Goal: Task Accomplishment & Management: Manage account settings

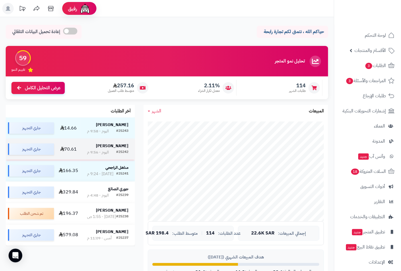
click at [116, 147] on strong "Saad Mohammed" at bounding box center [112, 146] width 33 height 6
click at [114, 146] on strong "[PERSON_NAME]" at bounding box center [112, 146] width 33 height 6
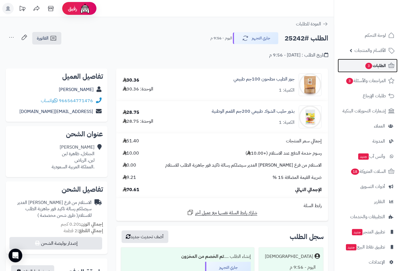
click at [381, 66] on span "الطلبات 3" at bounding box center [375, 66] width 21 height 8
click at [371, 64] on span "3" at bounding box center [368, 66] width 7 height 6
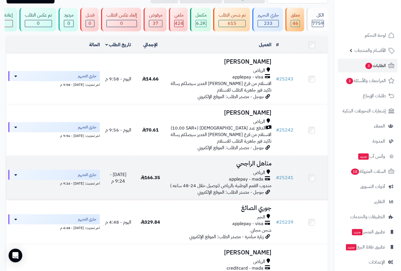
scroll to position [95, 0]
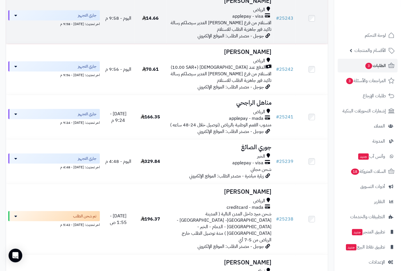
click at [242, 19] on span "applepay - visa" at bounding box center [247, 16] width 31 height 7
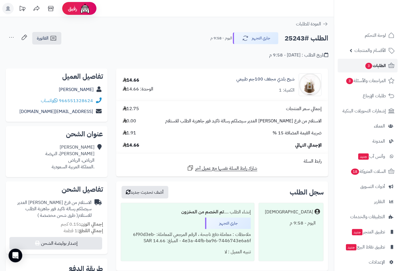
click at [369, 64] on span "3" at bounding box center [368, 66] width 7 height 7
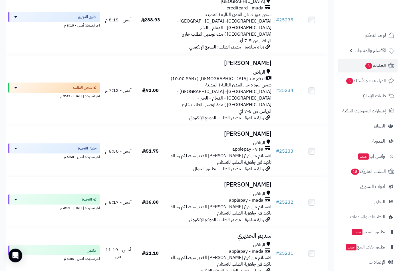
scroll to position [539, 0]
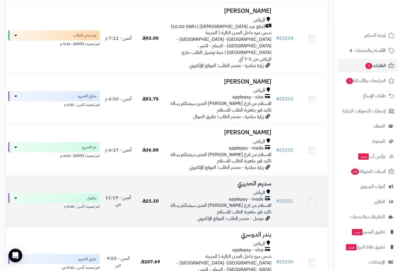
click at [261, 180] on h3 "سديم الحديري" at bounding box center [220, 183] width 103 height 7
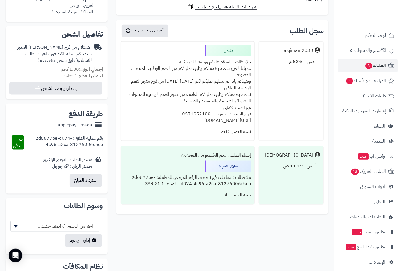
scroll to position [127, 0]
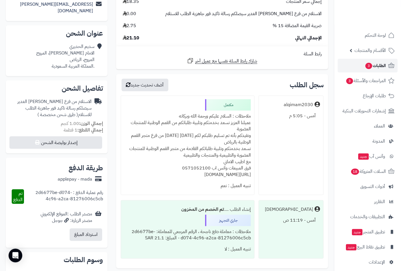
click at [368, 69] on span "3" at bounding box center [368, 66] width 7 height 7
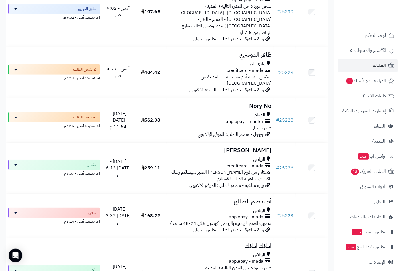
scroll to position [793, 0]
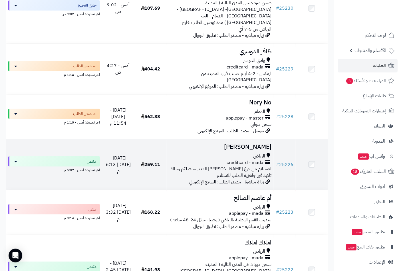
click at [233, 166] on span "الاستلام من فرع [PERSON_NAME] الغدير سيصلكم رسالة تاكيد فور جاهزية الطلب للاستل…" at bounding box center [221, 172] width 101 height 13
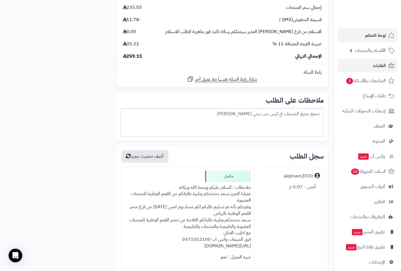
scroll to position [539, 0]
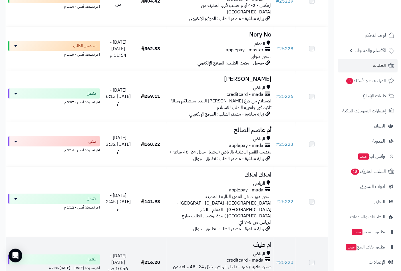
scroll to position [920, 0]
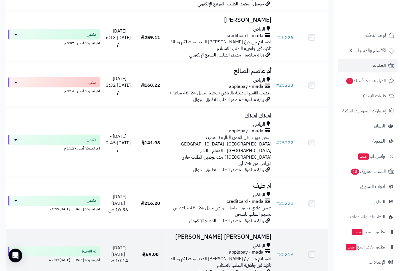
click at [247, 229] on td "[PERSON_NAME] [PERSON_NAME] applepay - mada الاستلام من فرع [PERSON_NAME] الغدي…" at bounding box center [220, 254] width 107 height 51
click at [251, 234] on h3 "عبدالله ال سويلم" at bounding box center [220, 237] width 103 height 7
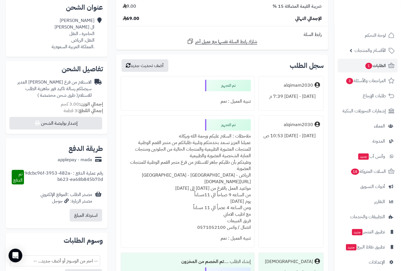
scroll to position [222, 0]
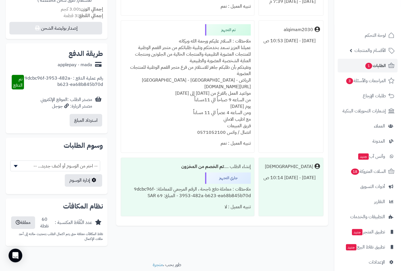
click at [230, 44] on div "ملاحظات : السلام عليكم ورحمة الله وبركاته عميلنا العزيز نسعد بخدمتكم وتلبية طلب…" at bounding box center [187, 87] width 126 height 102
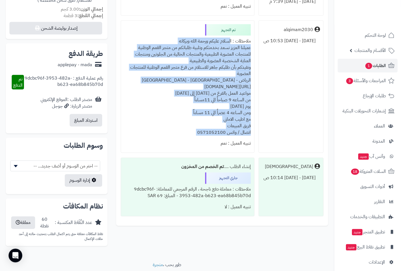
drag, startPoint x: 230, startPoint y: 44, endPoint x: 179, endPoint y: 138, distance: 107.4
click at [179, 138] on div "ملاحظات : السلام عليكم ورحمة الله وبركاته عميلنا العزيز نسعد بخدمتكم وتلبية طلب…" at bounding box center [187, 87] width 126 height 102
copy div "السلام عليكم ورحمة الله وبركاته عميلنا العزيز نسعد بخدمتكم وتلبية طلباتكم من مت…"
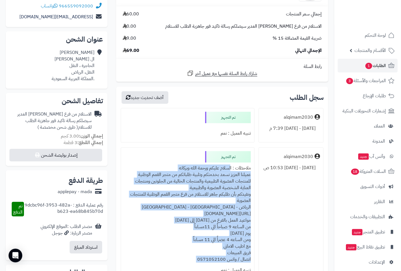
scroll to position [0, 0]
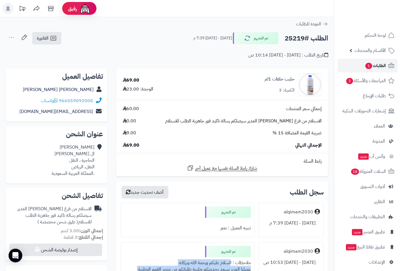
click at [378, 65] on span "الطلبات 1" at bounding box center [375, 66] width 21 height 8
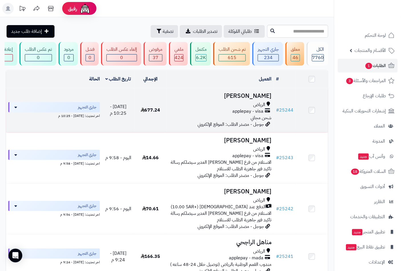
click at [247, 99] on h3 "[PERSON_NAME]" at bounding box center [220, 96] width 103 height 7
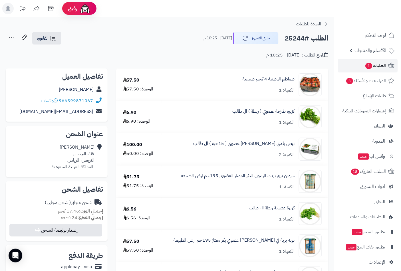
click at [378, 64] on span "الطلبات 1" at bounding box center [375, 66] width 21 height 8
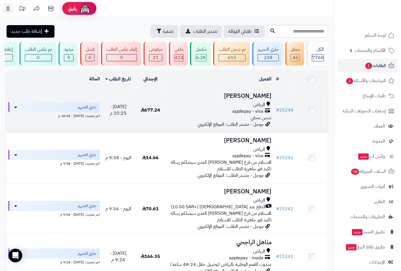
click at [248, 99] on h3 "[PERSON_NAME]" at bounding box center [220, 96] width 103 height 7
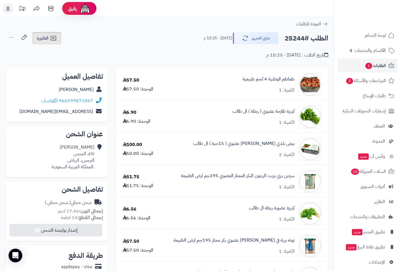
click at [44, 39] on span "الفاتورة" at bounding box center [43, 38] width 12 height 7
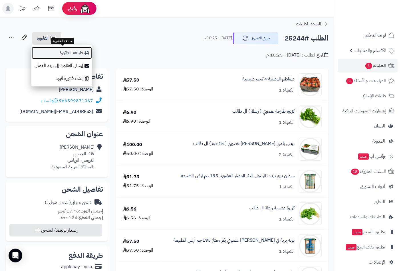
click at [75, 54] on link "طباعة الفاتورة" at bounding box center [61, 53] width 61 height 13
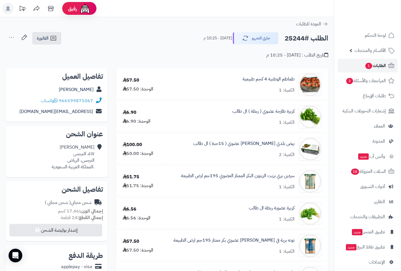
click at [367, 66] on span "1" at bounding box center [368, 66] width 7 height 6
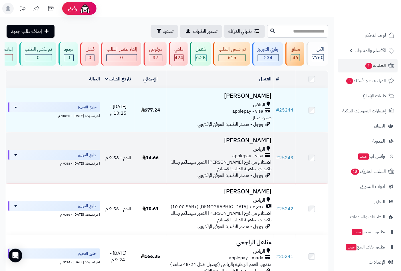
click at [224, 144] on h3 "[PERSON_NAME]" at bounding box center [220, 140] width 103 height 7
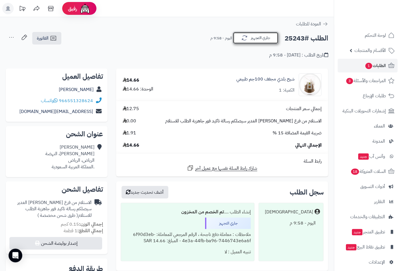
click at [261, 36] on button "جاري التجهيز" at bounding box center [256, 38] width 46 height 12
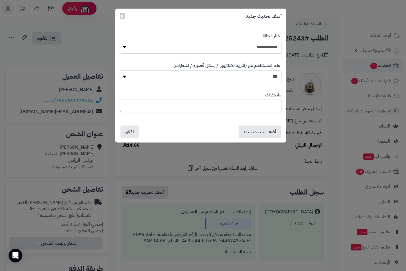
drag, startPoint x: 265, startPoint y: 46, endPoint x: 264, endPoint y: 52, distance: 5.8
click at [265, 46] on select "**********" at bounding box center [201, 47] width 162 height 13
select select "**"
click at [120, 41] on select "**********" at bounding box center [201, 47] width 162 height 13
paste textarea "**********"
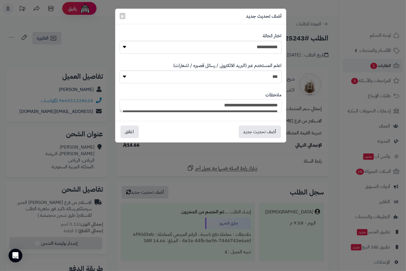
click at [254, 102] on textarea "**********" at bounding box center [201, 106] width 162 height 13
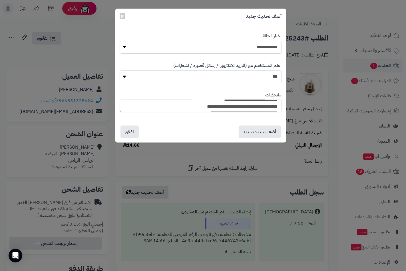
scroll to position [32, 0]
type textarea "**********"
click at [253, 132] on button "أضف تحديث جديد" at bounding box center [260, 131] width 42 height 13
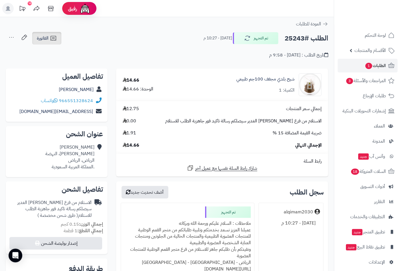
click at [41, 36] on span "الفاتورة" at bounding box center [43, 38] width 12 height 7
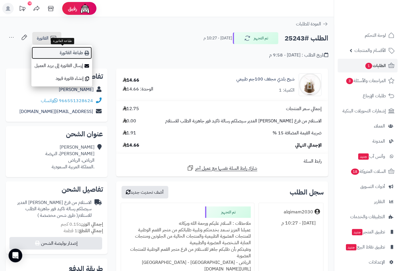
click at [68, 52] on link "طباعة الفاتورة" at bounding box center [61, 53] width 61 height 13
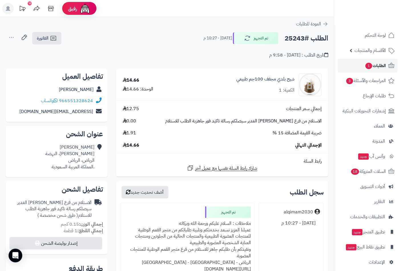
click at [370, 66] on span "1" at bounding box center [368, 66] width 7 height 6
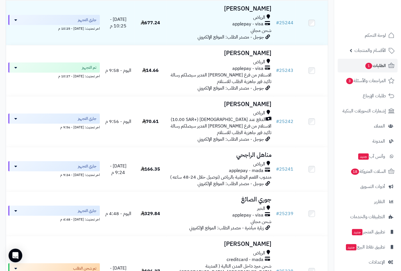
scroll to position [95, 0]
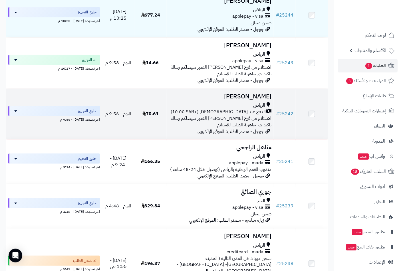
click at [256, 100] on h3 "[PERSON_NAME]" at bounding box center [220, 96] width 103 height 7
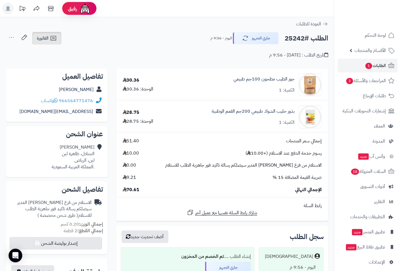
click at [52, 39] on icon at bounding box center [53, 38] width 7 height 7
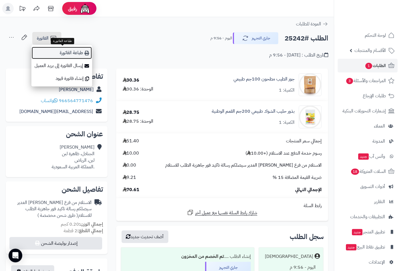
click at [69, 53] on link "طباعة الفاتورة" at bounding box center [61, 53] width 61 height 13
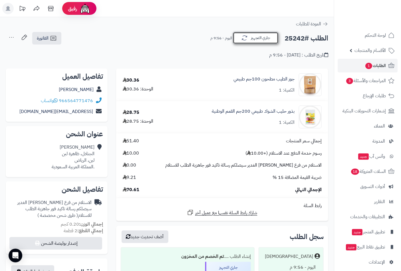
click at [259, 37] on button "جاري التجهيز" at bounding box center [256, 38] width 46 height 12
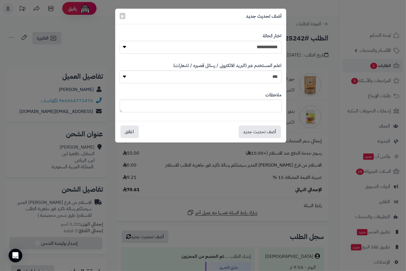
click at [265, 47] on select "**********" at bounding box center [201, 47] width 162 height 13
select select "**"
click at [120, 41] on select "**********" at bounding box center [201, 47] width 162 height 13
paste textarea "**********"
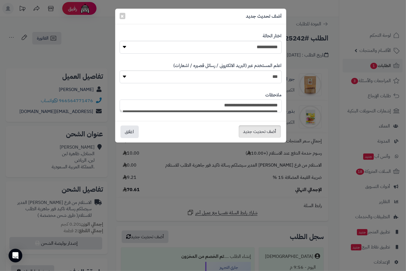
type textarea "**********"
click at [251, 132] on button "أضف تحديث جديد" at bounding box center [260, 131] width 42 height 13
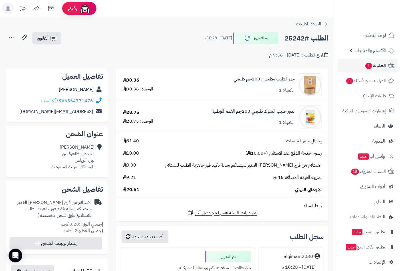
click at [386, 65] on span "الطلبات 1" at bounding box center [375, 66] width 21 height 8
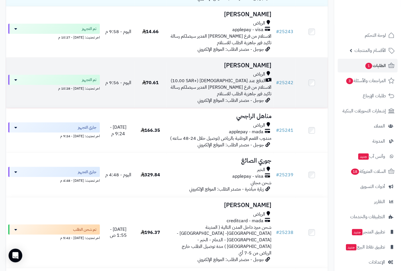
scroll to position [127, 0]
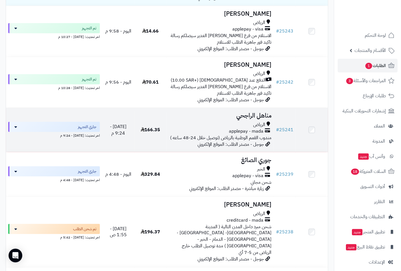
click at [252, 128] on div "الرياض" at bounding box center [220, 125] width 103 height 7
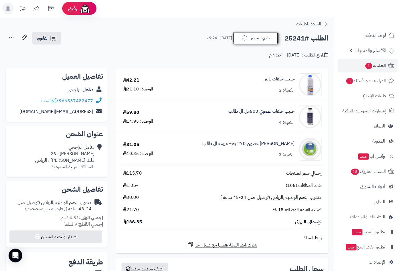
click at [255, 39] on button "جاري التجهيز" at bounding box center [256, 38] width 46 height 12
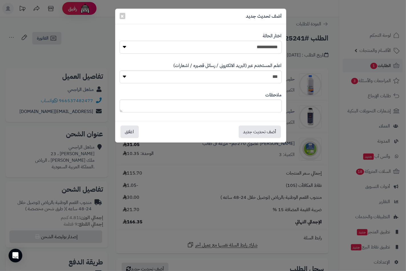
click at [264, 49] on select "**********" at bounding box center [201, 47] width 162 height 13
click at [124, 15] on span "×" at bounding box center [122, 15] width 3 height 9
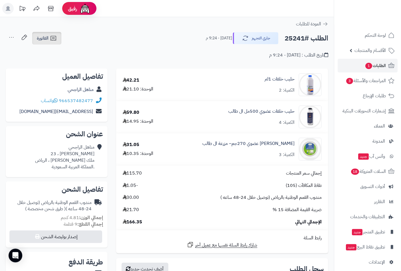
click at [45, 33] on link "الفاتورة" at bounding box center [46, 38] width 29 height 13
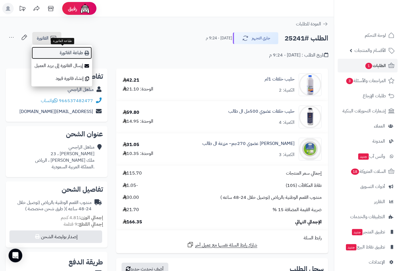
click at [67, 53] on link "طباعة الفاتورة" at bounding box center [61, 53] width 61 height 13
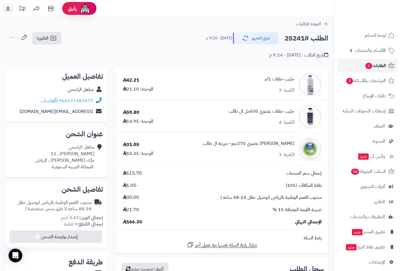
click at [375, 62] on span "الطلبات 1" at bounding box center [375, 66] width 21 height 8
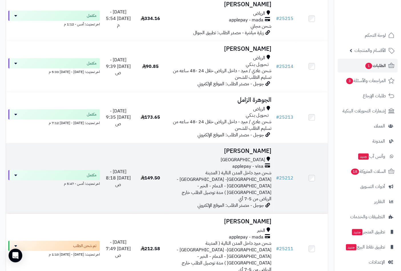
scroll to position [1363, 0]
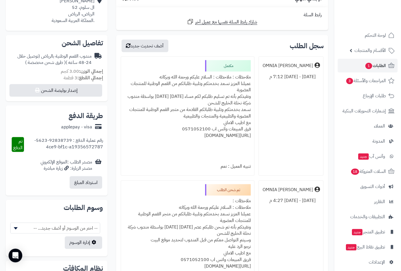
scroll to position [222, 0]
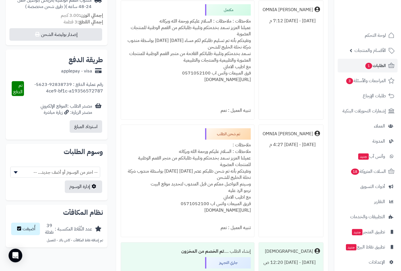
click at [207, 21] on div "ملاحظات : ملاحظات : السلام عليكم ورحمة الله وبركاته عميلنا العزيز نسعد بخدمتكم …" at bounding box center [187, 60] width 126 height 89
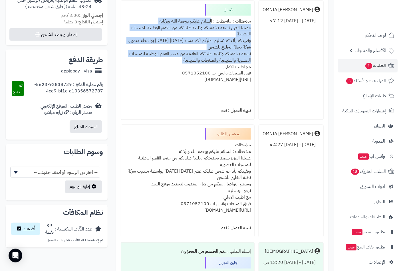
drag, startPoint x: 207, startPoint y: 21, endPoint x: 163, endPoint y: 62, distance: 60.6
click at [163, 62] on div "ملاحظات : ملاحظات : السلام عليكم ورحمة الله وبركاته عميلنا العزيز نسعد بخدمتكم …" at bounding box center [187, 60] width 126 height 89
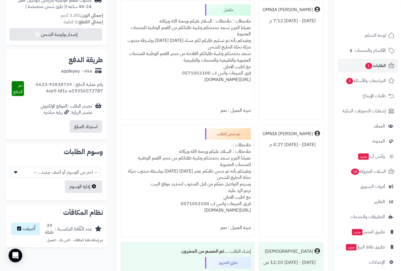
click at [156, 78] on div "ملاحظات : ملاحظات : السلام عليكم ورحمة الله وبركاته عميلنا العزيز نسعد بخدمتكم …" at bounding box center [187, 60] width 126 height 89
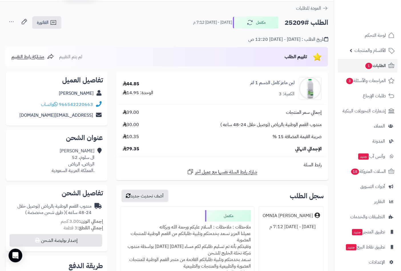
scroll to position [0, 0]
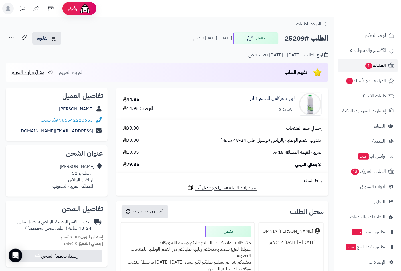
click at [373, 65] on span "الطلبات 1" at bounding box center [375, 66] width 21 height 8
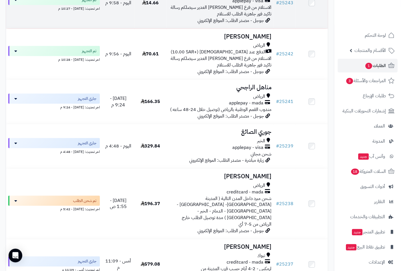
scroll to position [158, 0]
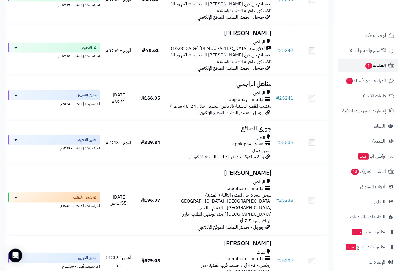
click at [365, 66] on span "1" at bounding box center [368, 66] width 7 height 6
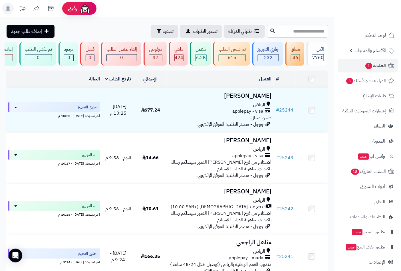
scroll to position [0, -108]
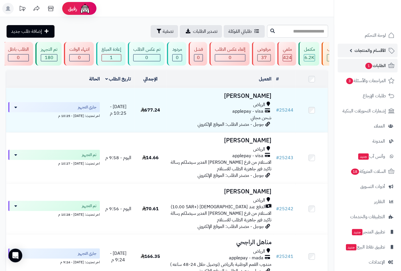
click at [361, 53] on span "الأقسام والمنتجات" at bounding box center [369, 51] width 31 height 8
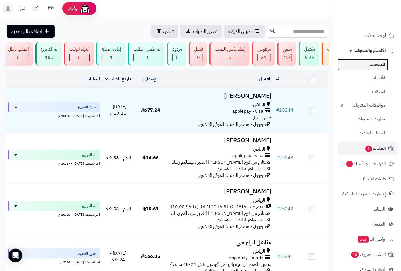
click at [365, 65] on link "المنتجات" at bounding box center [363, 65] width 51 height 12
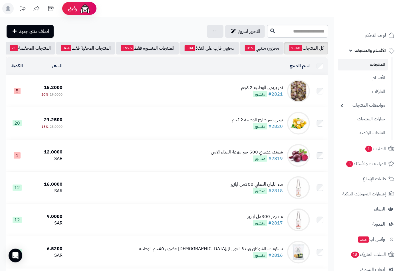
scroll to position [0, -54]
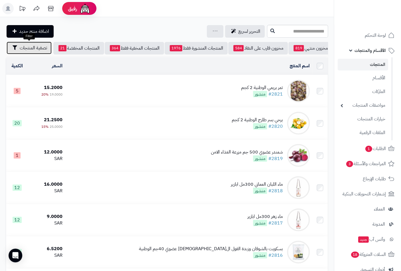
click at [33, 45] on span "تصفية المنتجات" at bounding box center [33, 48] width 27 height 7
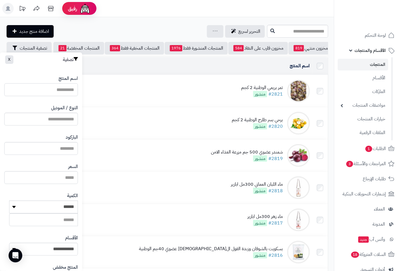
click at [55, 86] on input "اسم المنتج" at bounding box center [41, 89] width 74 height 13
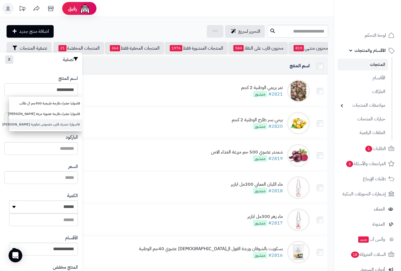
type input "**********"
click at [41, 126] on link "فاصوليا خضراء فلين مفحوض تعاونية الباطين" at bounding box center [45, 124] width 73 height 11
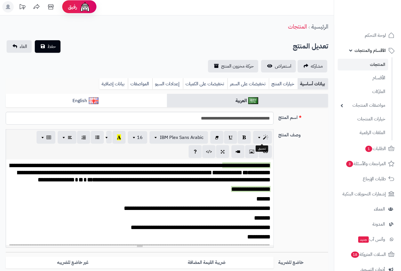
scroll to position [244, 0]
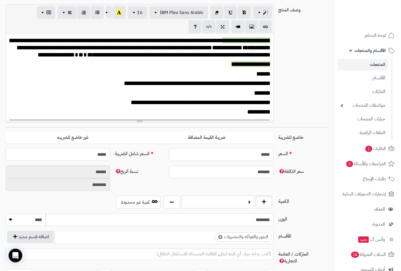
drag, startPoint x: 249, startPoint y: 198, endPoint x: 264, endPoint y: 198, distance: 14.8
click at [264, 198] on div "*" at bounding box center [218, 202] width 112 height 13
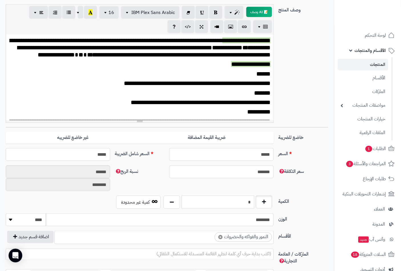
drag, startPoint x: 233, startPoint y: 196, endPoint x: 268, endPoint y: 200, distance: 34.6
click at [268, 200] on div "*" at bounding box center [218, 202] width 112 height 13
type input "*"
drag, startPoint x: 24, startPoint y: 218, endPoint x: 25, endPoint y: 222, distance: 3.5
click at [24, 218] on select "******** **** ***** *****" at bounding box center [26, 219] width 40 height 13
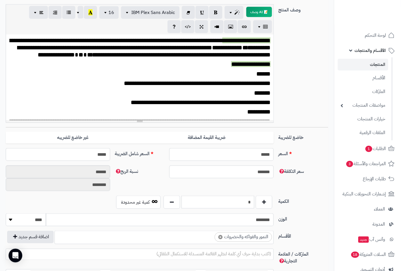
select select "*"
click at [6, 213] on select "******** **** ***** *****" at bounding box center [26, 219] width 40 height 13
drag, startPoint x: 265, startPoint y: 220, endPoint x: 293, endPoint y: 220, distance: 28.3
click at [293, 220] on div "الوزن ******** ******** **** ***** *****" at bounding box center [166, 221] width 327 height 17
type input "*"
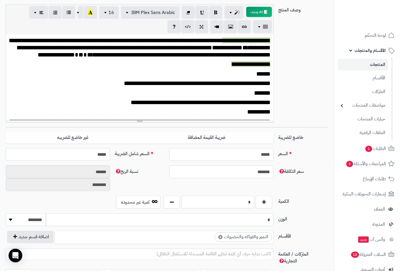
click at [302, 192] on div "سعر التكلفة ******* نسبة الربح ****** ********" at bounding box center [166, 181] width 327 height 30
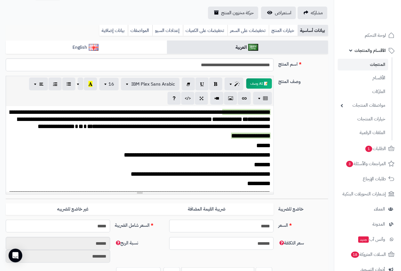
scroll to position [0, 0]
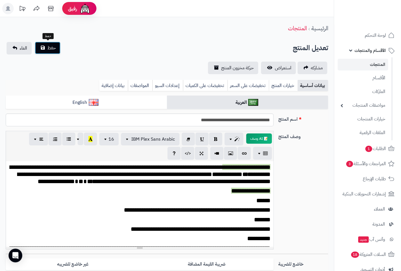
click at [49, 48] on span "حفظ" at bounding box center [51, 48] width 9 height 7
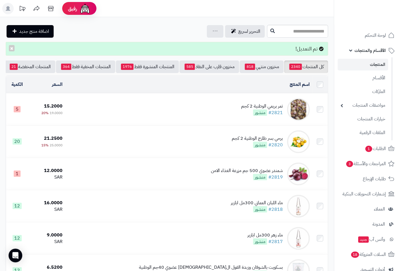
scroll to position [0, -54]
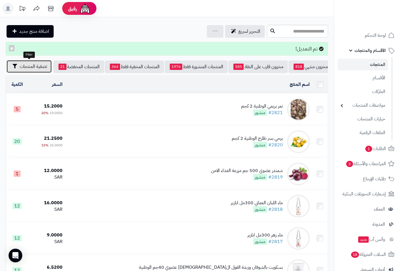
click at [31, 65] on span "تصفية المنتجات" at bounding box center [33, 66] width 27 height 7
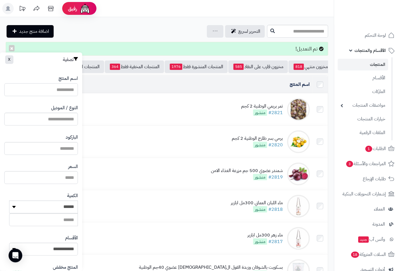
click at [69, 93] on input "اسم المنتج" at bounding box center [41, 89] width 74 height 13
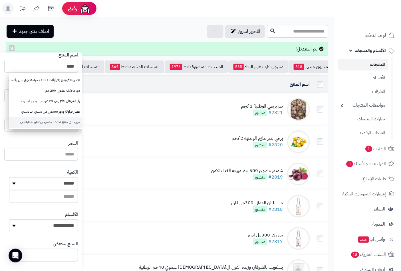
scroll to position [63, 0]
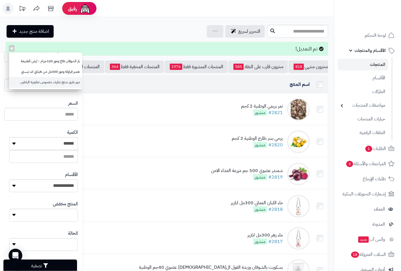
type input "***"
click at [68, 83] on link "موز طبق منتج نظيف مفحوص تعاونية الباطين" at bounding box center [45, 82] width 73 height 11
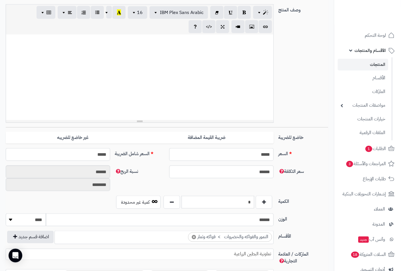
scroll to position [266, 0]
drag, startPoint x: 242, startPoint y: 201, endPoint x: 261, endPoint y: 201, distance: 18.8
click at [261, 201] on div "*" at bounding box center [218, 202] width 112 height 13
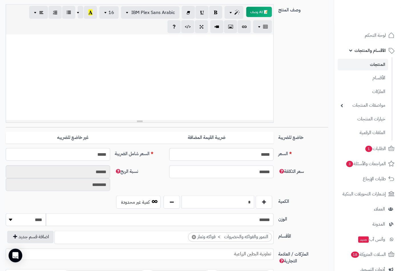
type input "*"
drag, startPoint x: 249, startPoint y: 151, endPoint x: 317, endPoint y: 157, distance: 68.2
click at [317, 157] on div "السعر ***** اختار الضريبة اولا لحساب السعر السعر شامل الضريبة *****" at bounding box center [166, 156] width 327 height 17
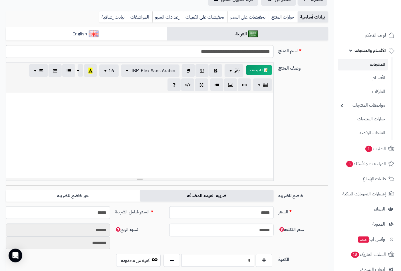
scroll to position [0, 0]
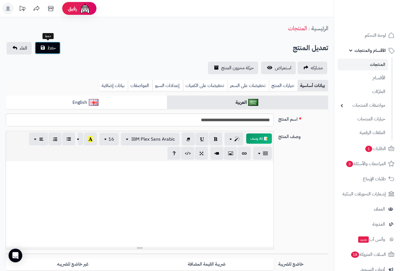
click at [53, 47] on span "حفظ" at bounding box center [51, 48] width 9 height 7
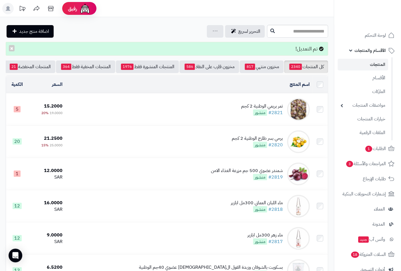
scroll to position [0, -54]
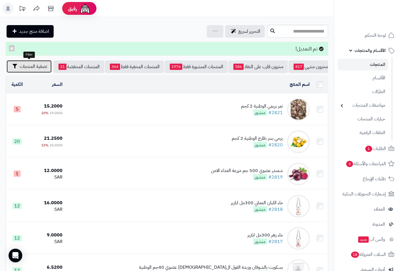
click at [38, 68] on span "تصفية المنتجات" at bounding box center [33, 66] width 27 height 7
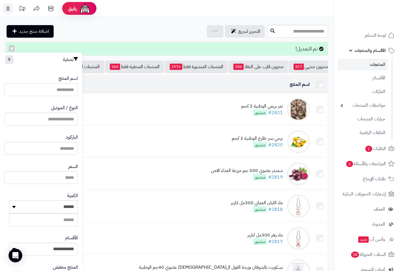
click at [67, 86] on input "اسم المنتج" at bounding box center [41, 89] width 74 height 13
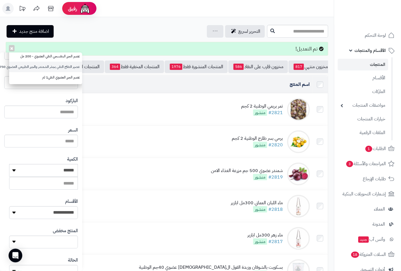
scroll to position [0, 0]
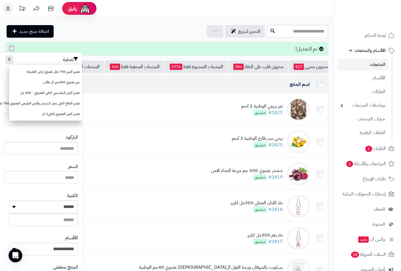
type input "***"
click at [137, 32] on div "التحرير لسريع جرد مخزون المنتجات جرد مخزون الخيارات فقط تعديل أسعار المنتجات ال…" at bounding box center [136, 31] width 260 height 13
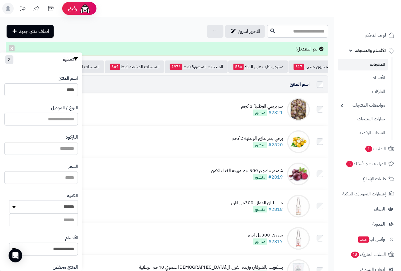
click at [59, 92] on input "***" at bounding box center [41, 89] width 74 height 13
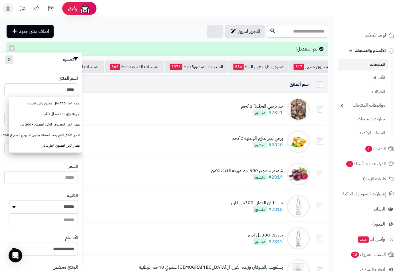
drag, startPoint x: 54, startPoint y: 87, endPoint x: 96, endPoint y: 85, distance: 42.0
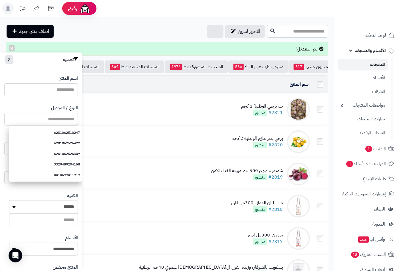
paste input "**********"
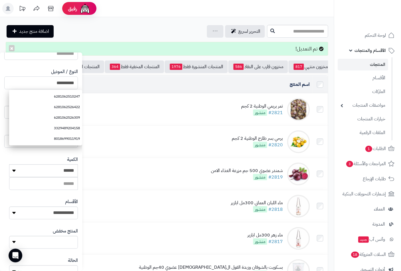
scroll to position [78, 0]
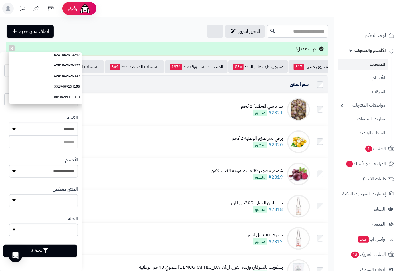
type input "**********"
click at [56, 253] on button "تصفية" at bounding box center [40, 251] width 74 height 13
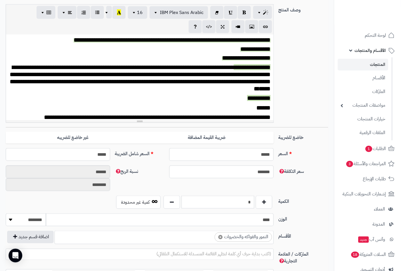
scroll to position [244, 0]
drag, startPoint x: 245, startPoint y: 196, endPoint x: 266, endPoint y: 196, distance: 20.8
click at [266, 196] on div "*" at bounding box center [218, 202] width 112 height 13
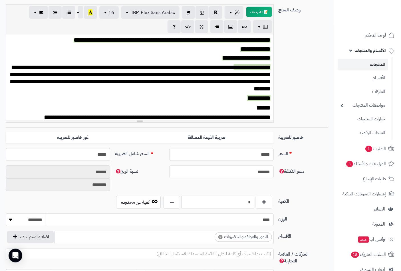
type input "*"
click at [307, 101] on div "**********" at bounding box center [166, 65] width 327 height 123
drag, startPoint x: 246, startPoint y: 153, endPoint x: 284, endPoint y: 151, distance: 38.0
click at [284, 151] on div "السعر ***** اختار الضريبة اولا لحساب السعر السعر شامل الضريبة *****" at bounding box center [166, 156] width 327 height 17
type input "*"
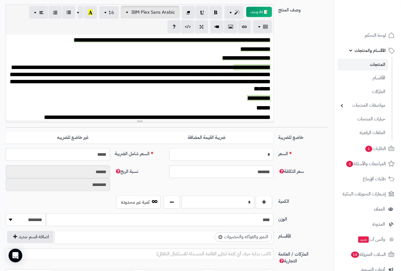
type input "*******"
type input "**********"
type input "**"
type input "******"
type input "********"
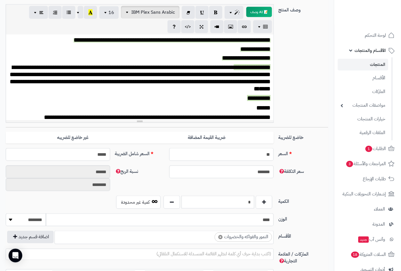
type input "*****"
type input "**"
click at [316, 104] on div "**********" at bounding box center [166, 65] width 327 height 123
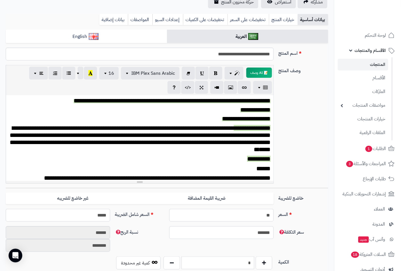
scroll to position [0, 0]
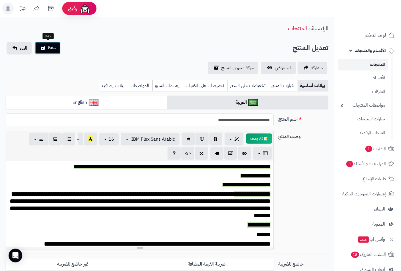
click at [54, 48] on span "حفظ" at bounding box center [51, 48] width 9 height 7
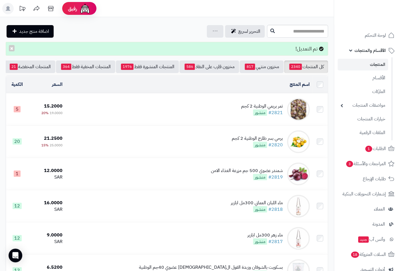
scroll to position [0, -54]
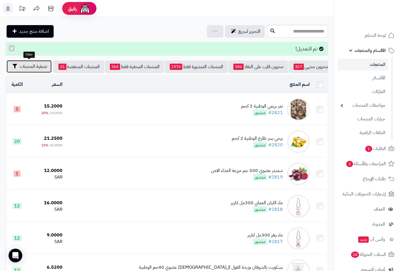
click at [24, 64] on span "تصفية المنتجات" at bounding box center [33, 66] width 27 height 7
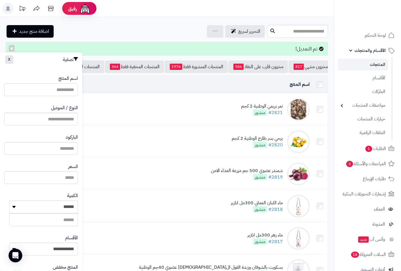
click at [61, 87] on input "اسم المنتج" at bounding box center [41, 89] width 74 height 13
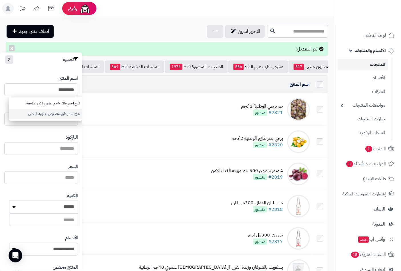
type input "*********"
click at [53, 114] on link "تفاح احمر طبق مفحوص تعاونية الباطين" at bounding box center [45, 114] width 73 height 11
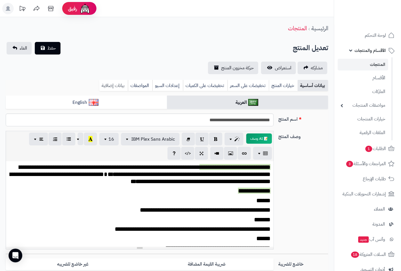
click at [113, 85] on link "بيانات إضافية" at bounding box center [113, 85] width 29 height 11
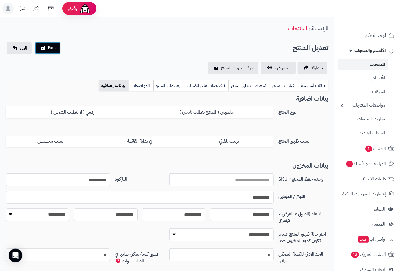
click at [52, 47] on span "حفظ" at bounding box center [51, 48] width 9 height 7
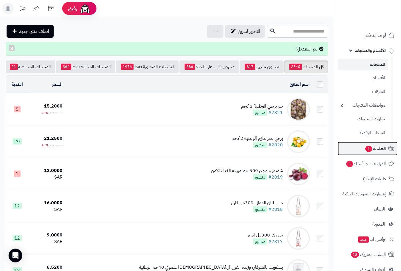
click at [370, 150] on span "1" at bounding box center [368, 149] width 7 height 6
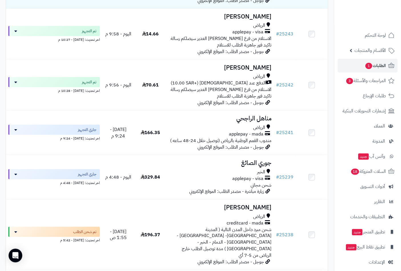
scroll to position [127, 0]
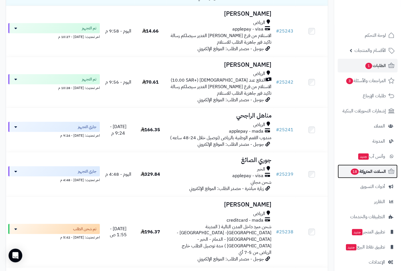
click at [363, 170] on span "السلات المتروكة 18" at bounding box center [368, 172] width 36 height 8
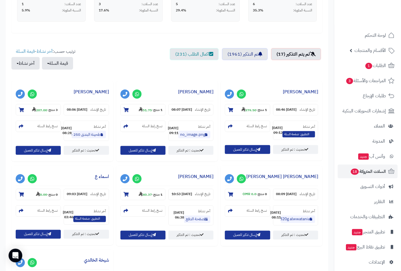
scroll to position [190, 0]
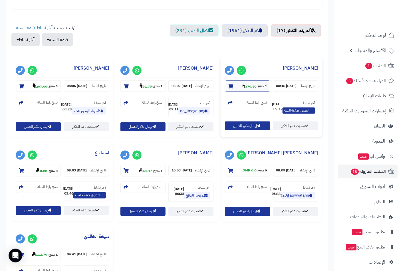
click at [229, 84] on icon at bounding box center [230, 86] width 5 height 5
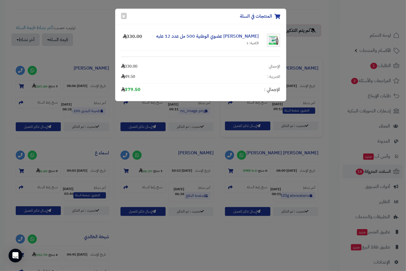
click at [245, 114] on div "المنتجات في السلة × [PERSON_NAME] عضوي الوطنية 500 مل عدد 12 علبه الكمية: 1 330…" at bounding box center [203, 135] width 406 height 271
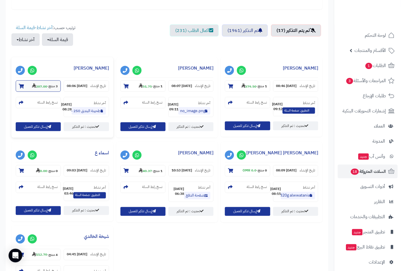
click at [22, 86] on icon at bounding box center [21, 86] width 5 height 5
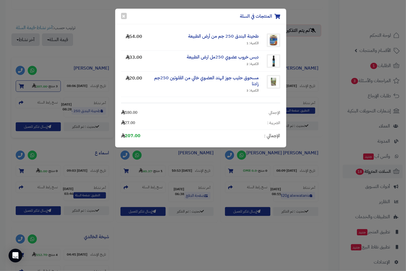
click at [22, 86] on div "المنتجات في السلة × طحينة البندق 250 جم من أرض الطبيعة الكمية: 1 54.00 دبس خروب…" at bounding box center [203, 135] width 406 height 271
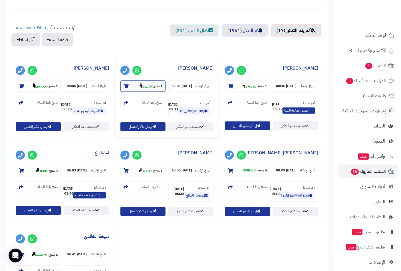
click at [125, 84] on icon at bounding box center [126, 86] width 5 height 5
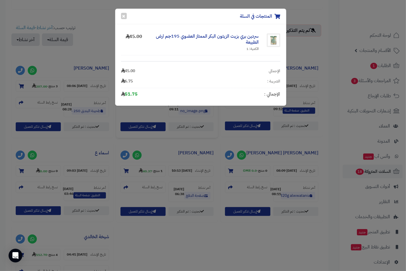
click at [125, 84] on div "الضريبة : 6.75" at bounding box center [200, 81] width 159 height 10
click at [124, 15] on button "×" at bounding box center [124, 16] width 6 height 6
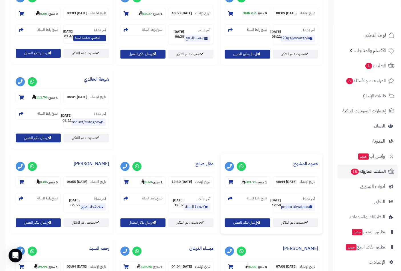
scroll to position [380, 0]
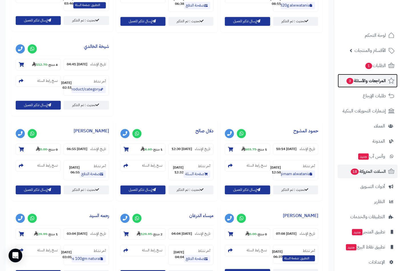
click at [357, 80] on span "المراجعات والأسئلة 3" at bounding box center [366, 81] width 40 height 8
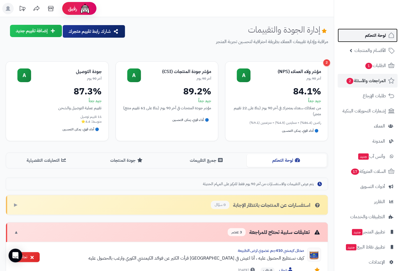
click at [371, 37] on span "لوحة التحكم" at bounding box center [375, 35] width 21 height 8
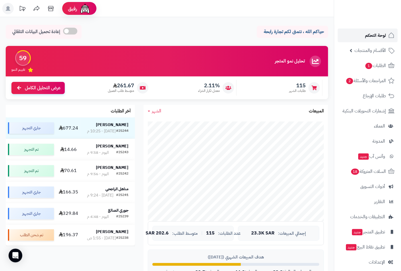
click at [373, 33] on span "لوحة التحكم" at bounding box center [375, 35] width 21 height 8
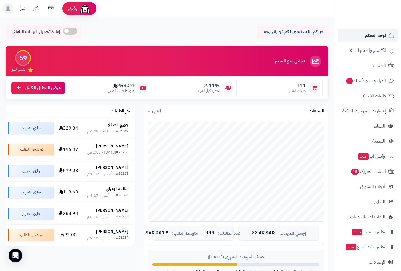
click at [373, 63] on span "الطلبات" at bounding box center [379, 66] width 13 height 8
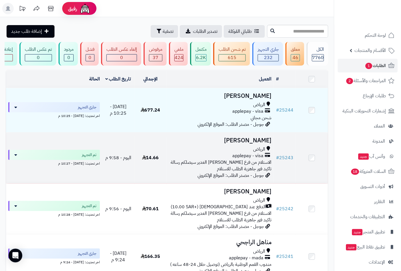
click at [249, 153] on div "الرياض" at bounding box center [220, 149] width 103 height 7
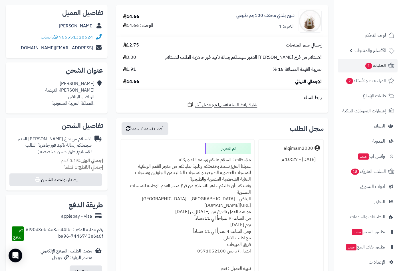
scroll to position [127, 0]
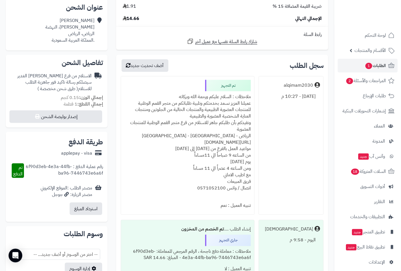
click at [227, 98] on div "ملاحظات : السلام عليكم ورحمة الله وبركاته عميلنا العزيز نسعد بخدمتكم وتلبية طلب…" at bounding box center [187, 145] width 126 height 109
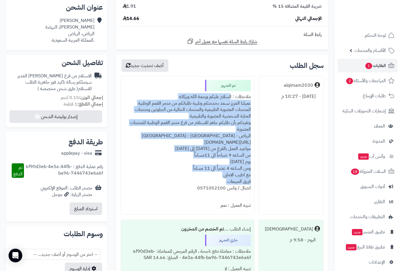
drag, startPoint x: 227, startPoint y: 98, endPoint x: 182, endPoint y: 179, distance: 92.9
click at [182, 179] on div "ملاحظات : السلام عليكم ورحمة الله وبركاته عميلنا العزيز نسعد بخدمتكم وتلبية طلب…" at bounding box center [187, 145] width 126 height 109
copy div "السلام عليكم ورحمة الله وبركاته عميلنا العزيز نسعد بخدمتكم وتلبية طلباتكم من مت…"
click at [381, 67] on span "الطلبات 1" at bounding box center [375, 66] width 21 height 8
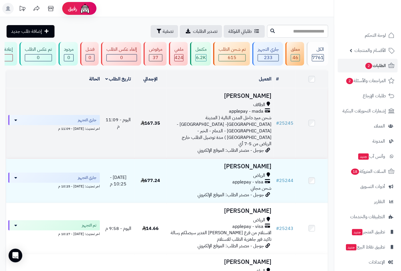
click at [259, 99] on h3 "[PERSON_NAME]" at bounding box center [220, 96] width 103 height 7
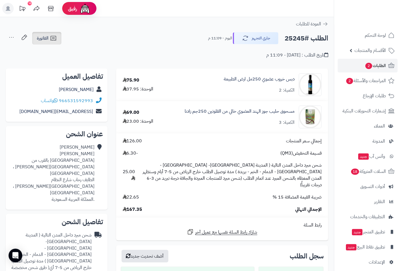
click at [50, 38] on link "الفاتورة" at bounding box center [46, 38] width 29 height 13
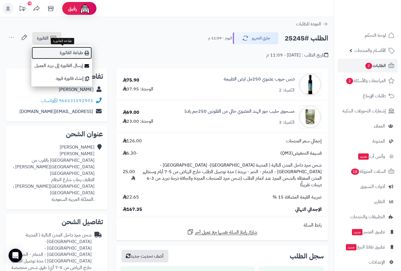
click at [72, 53] on link "طباعة الفاتورة" at bounding box center [61, 53] width 61 height 13
